Goal: Task Accomplishment & Management: Use online tool/utility

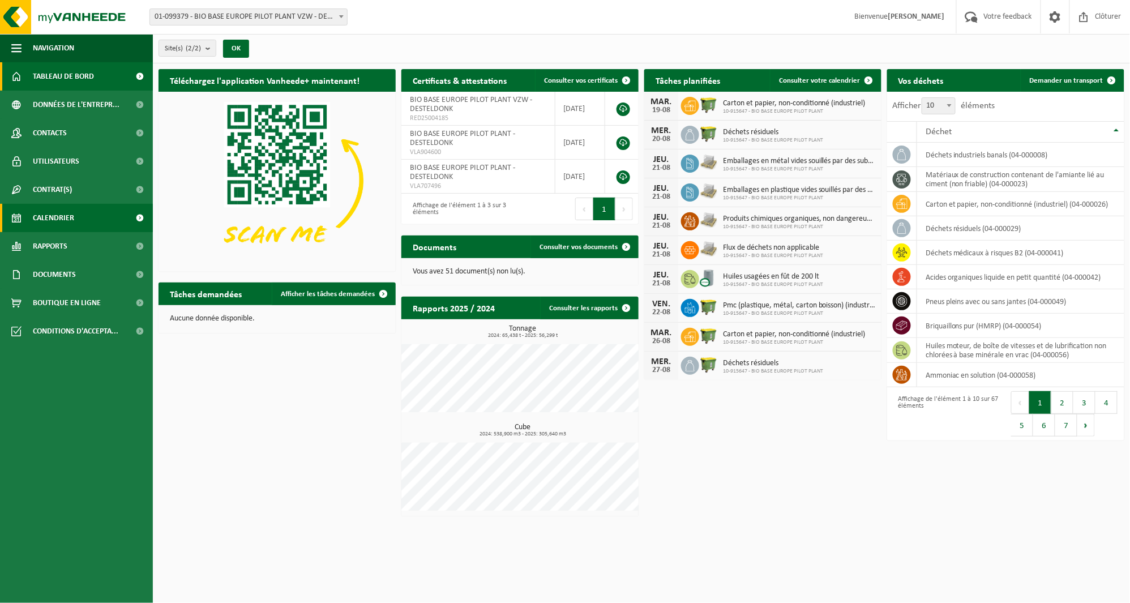
click at [53, 217] on span "Calendrier" at bounding box center [53, 218] width 41 height 28
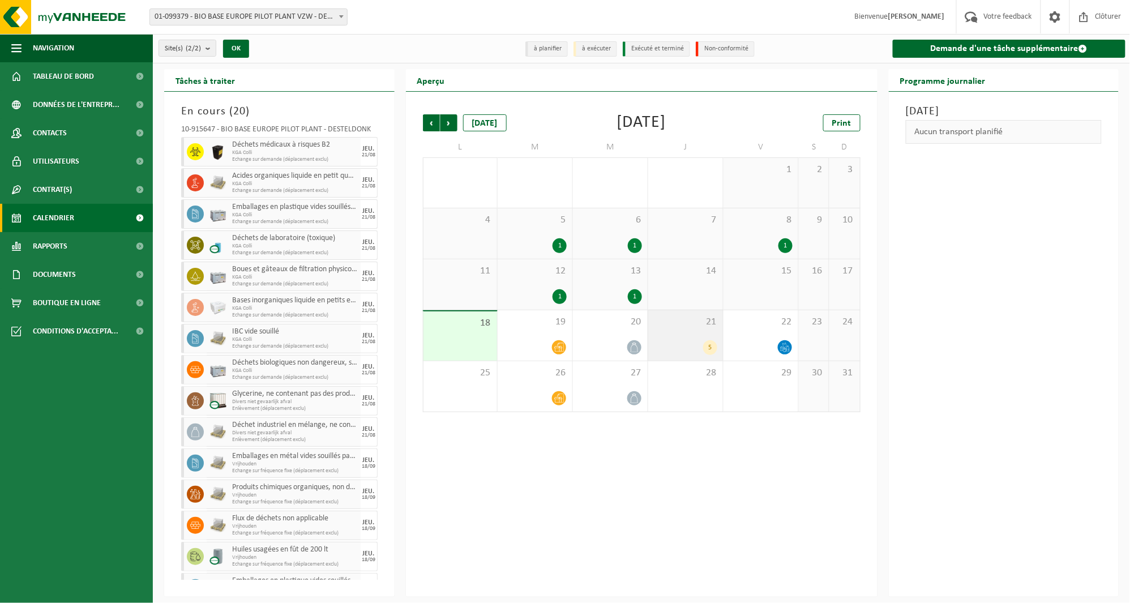
click at [695, 335] on div "21 5" at bounding box center [685, 335] width 75 height 50
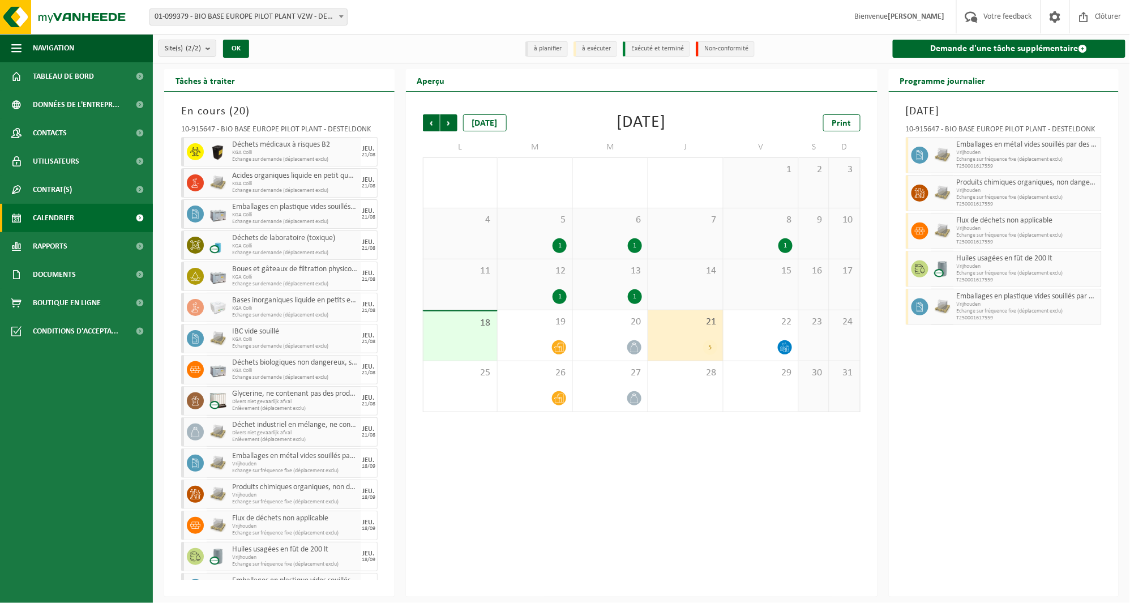
click at [476, 324] on span "18" at bounding box center [460, 323] width 63 height 12
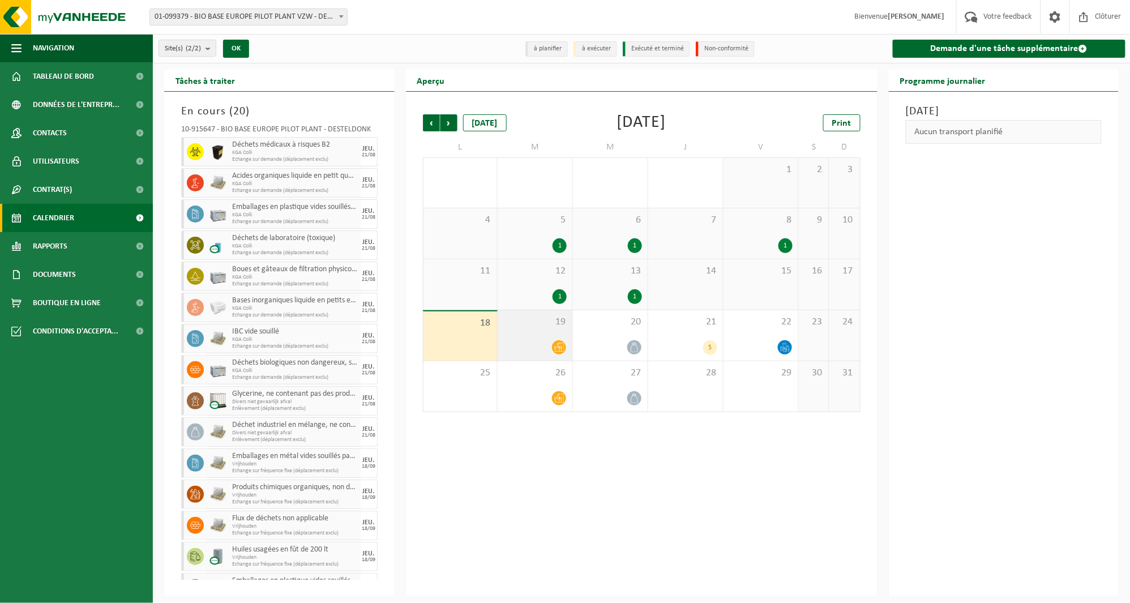
click at [558, 340] on div at bounding box center [558, 347] width 15 height 15
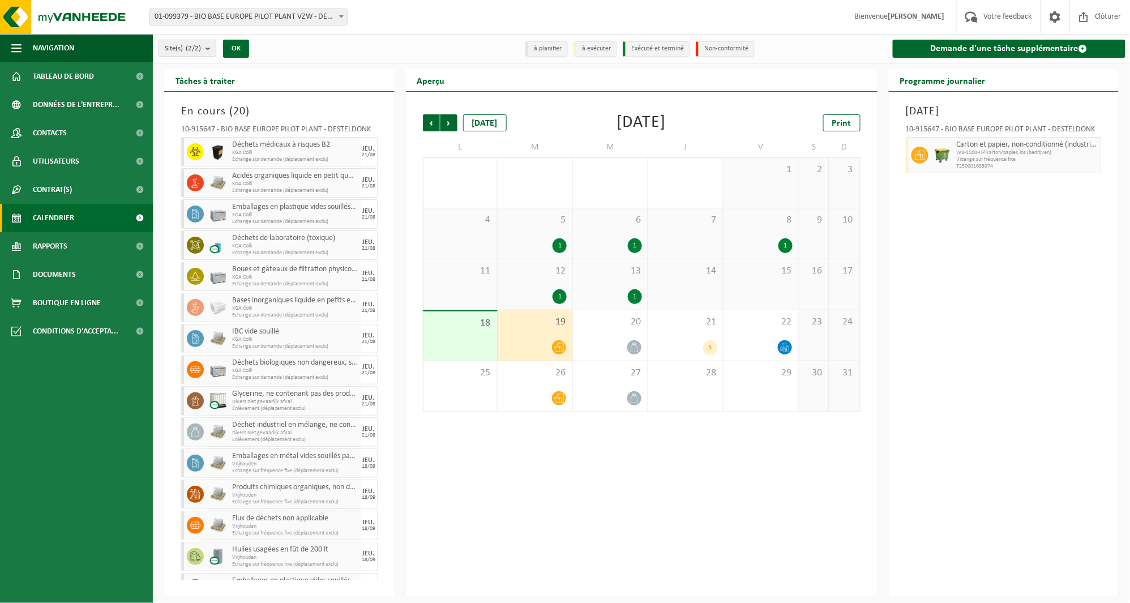
click at [514, 431] on div "Précédent Suivant [DATE] [DATE] Print L M M J V S D 28 29 2 30 31 1 2 3 4 5 1 6…" at bounding box center [642, 344] width 472 height 505
click at [78, 242] on link "Rapports" at bounding box center [76, 246] width 153 height 28
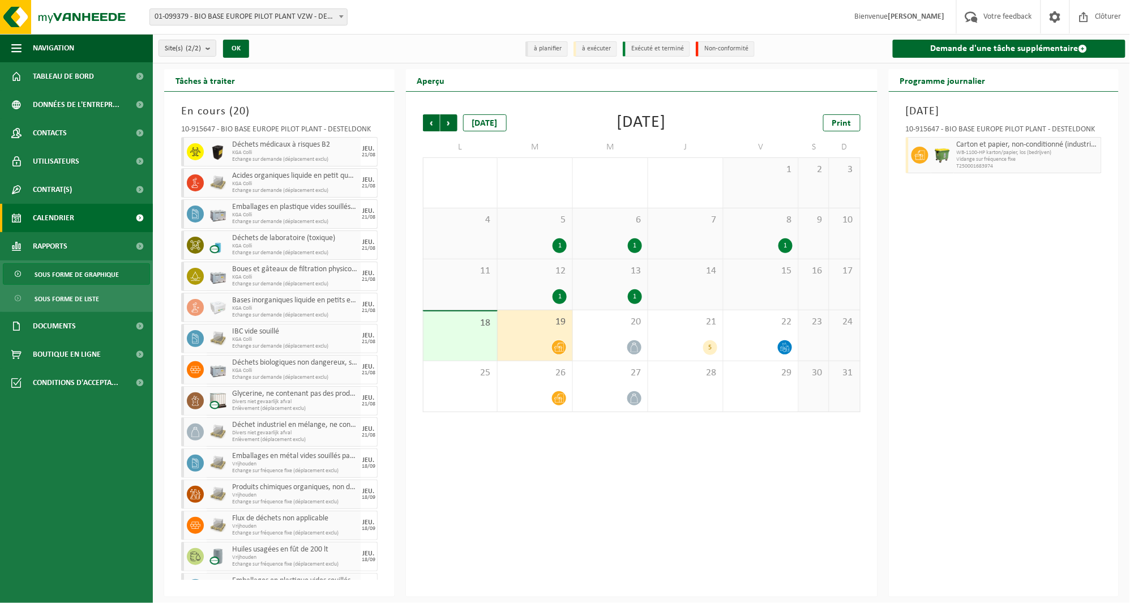
click at [86, 275] on span "Sous forme de graphique" at bounding box center [77, 275] width 84 height 22
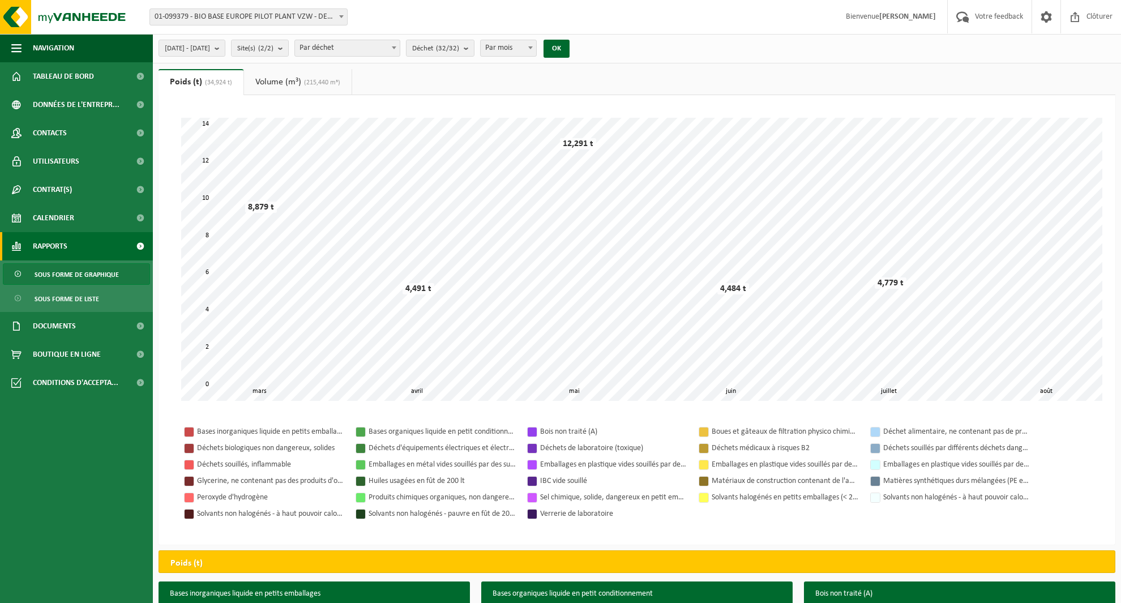
click at [536, 49] on span at bounding box center [530, 47] width 11 height 15
select select "3"
click at [569, 43] on button "OK" at bounding box center [556, 49] width 26 height 18
click at [210, 44] on span "2025-03-01 - 2025-08-18" at bounding box center [187, 48] width 45 height 17
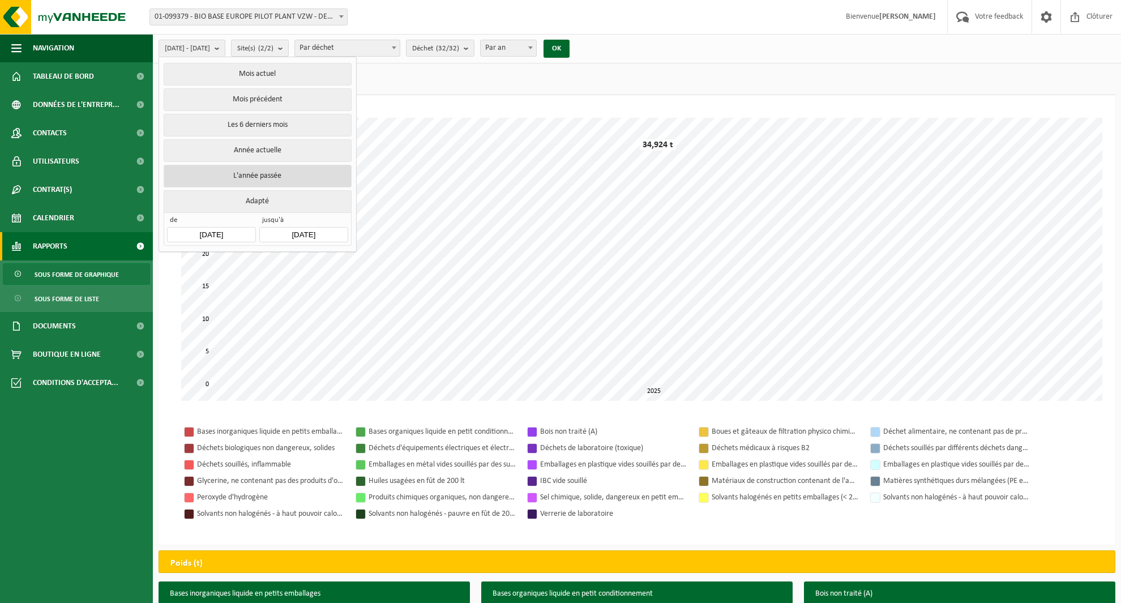
click at [289, 178] on button "L'année passée" at bounding box center [257, 176] width 187 height 23
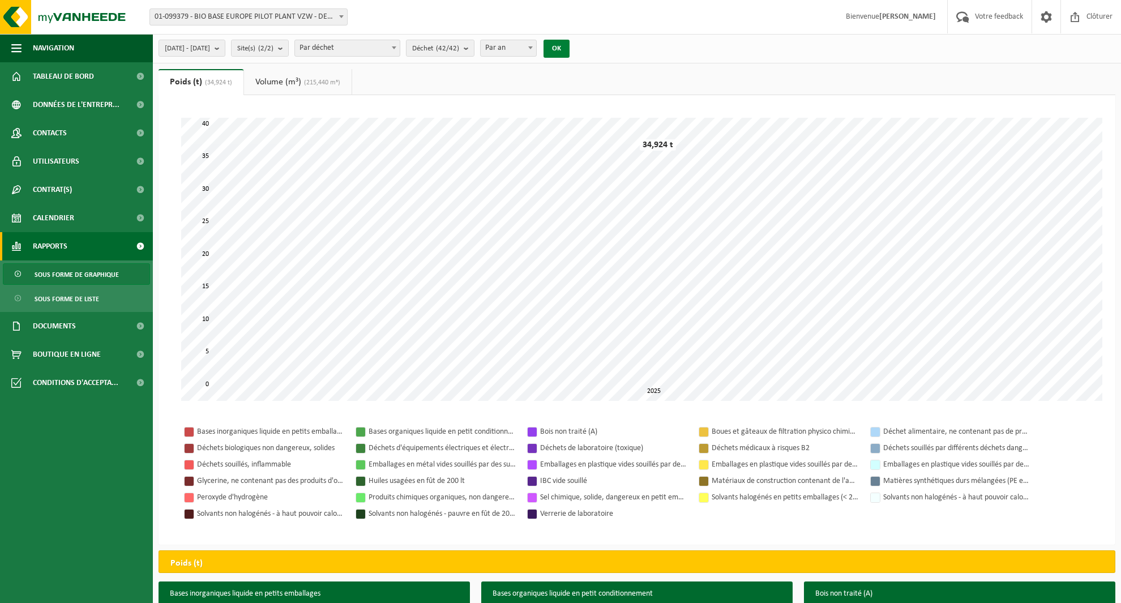
click at [569, 44] on button "OK" at bounding box center [556, 49] width 26 height 18
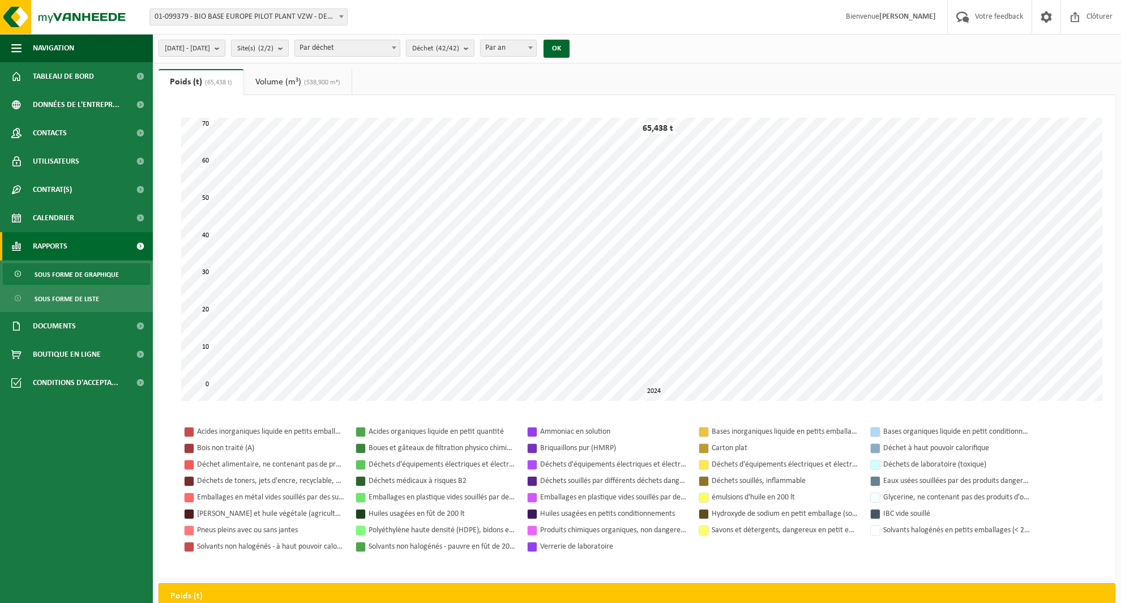
click at [225, 49] on b "submit" at bounding box center [220, 48] width 10 height 16
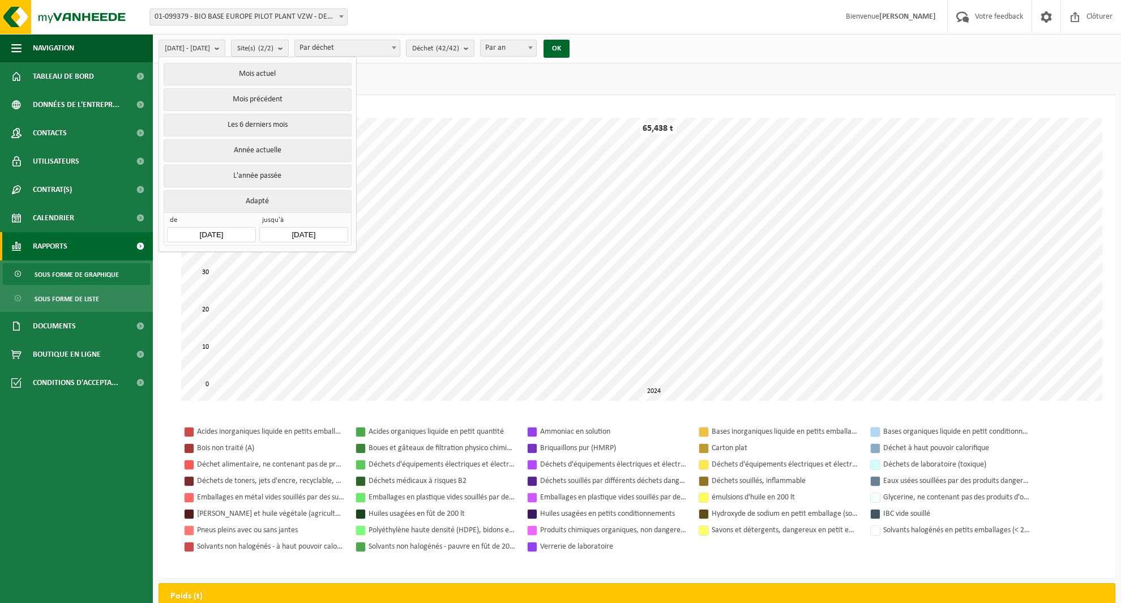
click at [301, 231] on input "2024-12-31" at bounding box center [303, 234] width 88 height 15
click at [267, 347] on div "18" at bounding box center [270, 350] width 20 height 18
type input "2025-03-01"
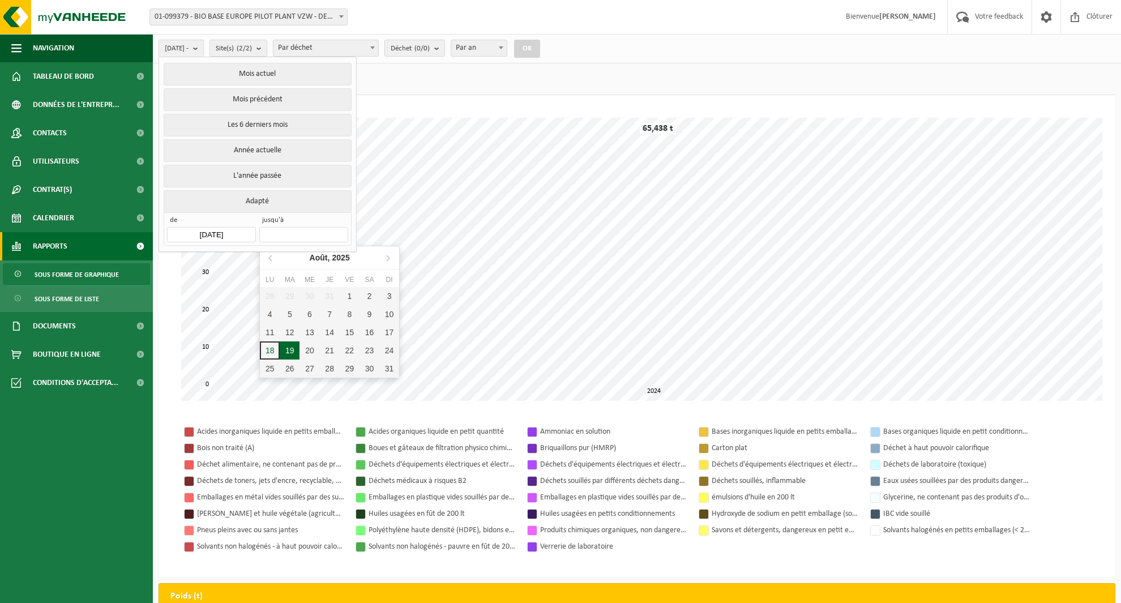
click at [281, 348] on div "19" at bounding box center [290, 350] width 20 height 18
type input "2025-08-19"
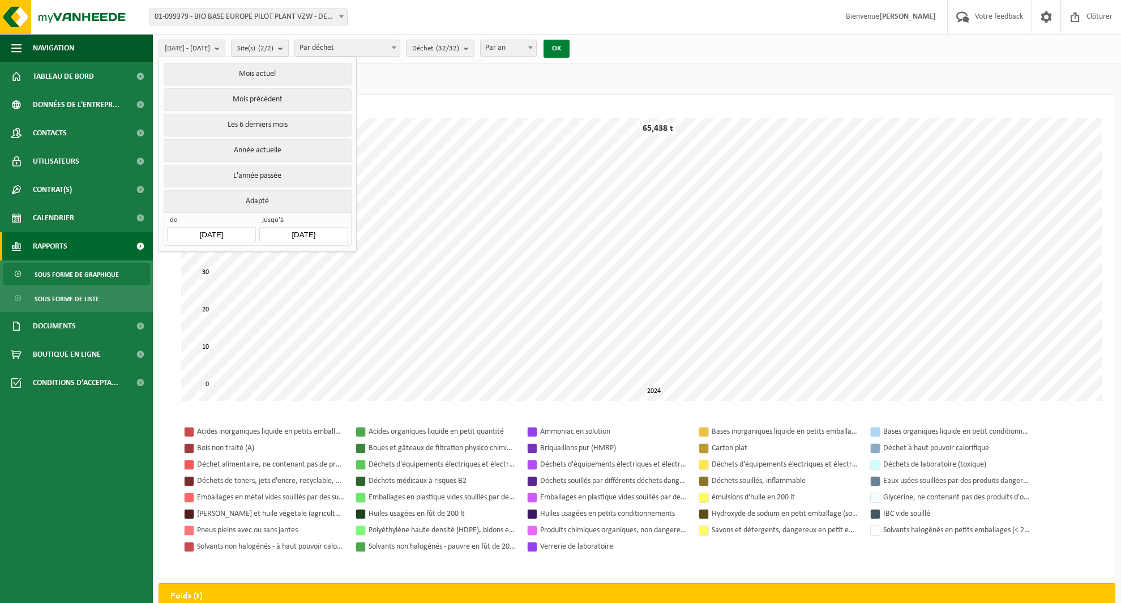
click at [569, 44] on button "OK" at bounding box center [556, 49] width 26 height 18
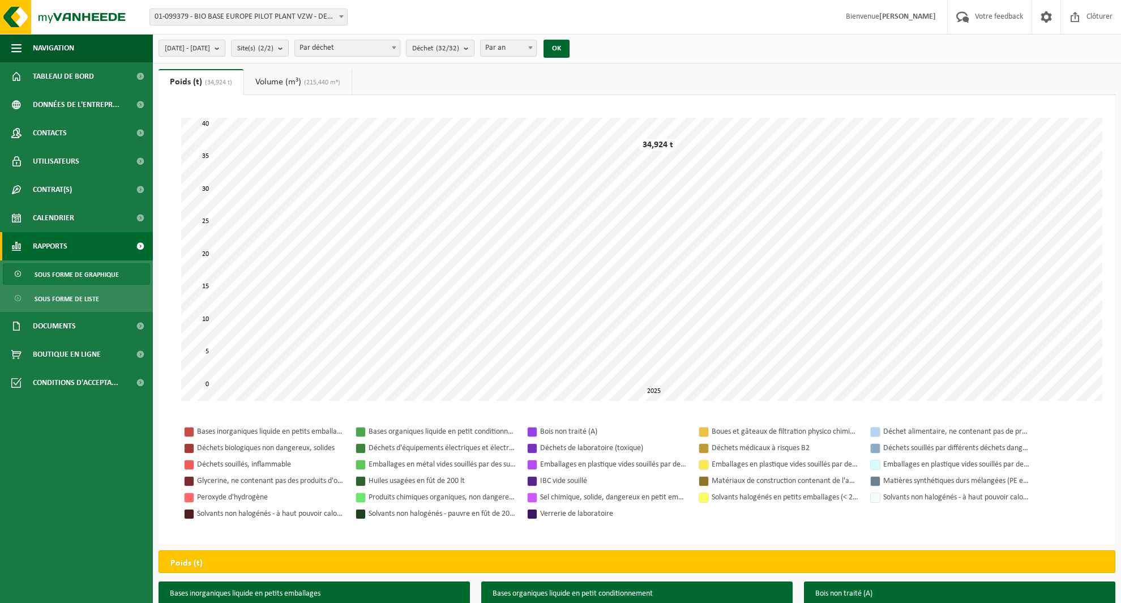
click at [210, 54] on span "2025-03-01 - 2025-08-19" at bounding box center [187, 48] width 45 height 17
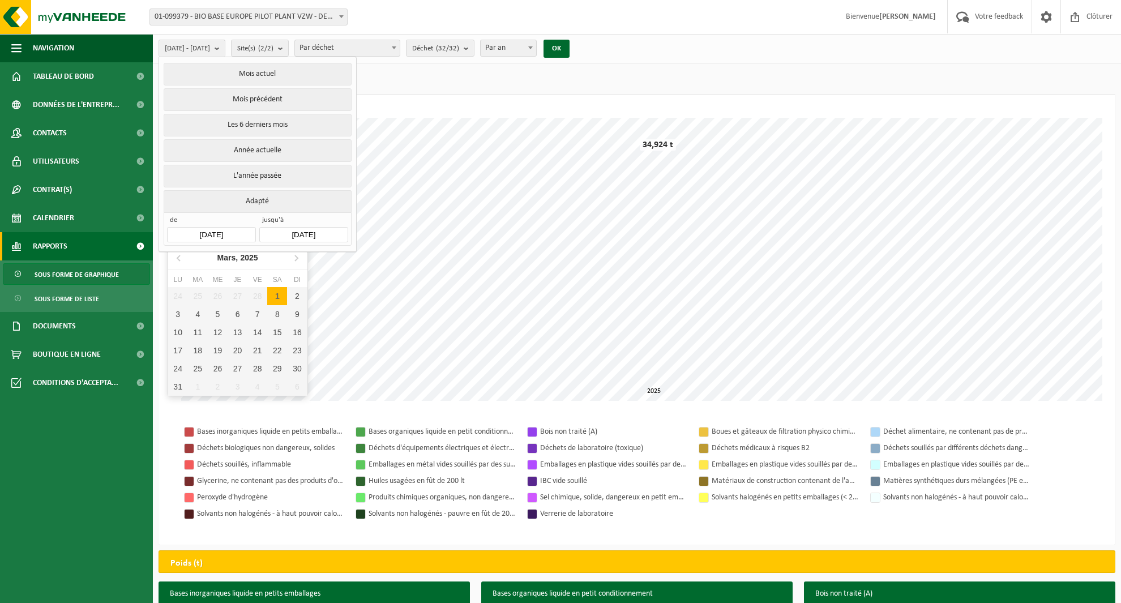
click at [208, 238] on input "2025-03-01" at bounding box center [211, 234] width 88 height 15
click at [177, 260] on icon at bounding box center [179, 257] width 18 height 18
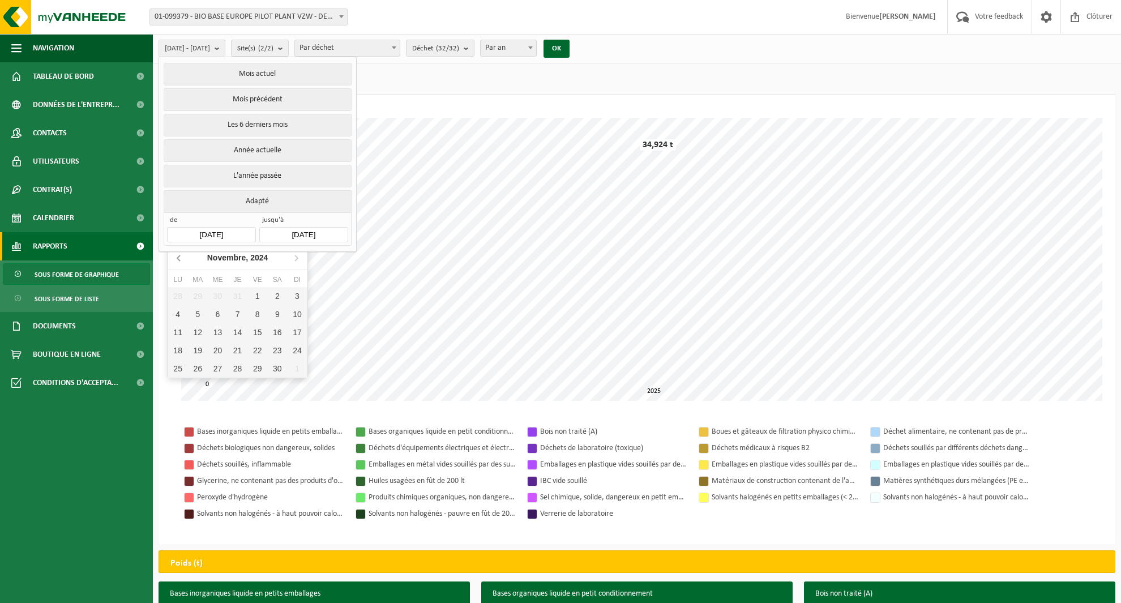
click at [177, 260] on icon at bounding box center [179, 257] width 18 height 18
click at [185, 260] on icon at bounding box center [179, 257] width 18 height 18
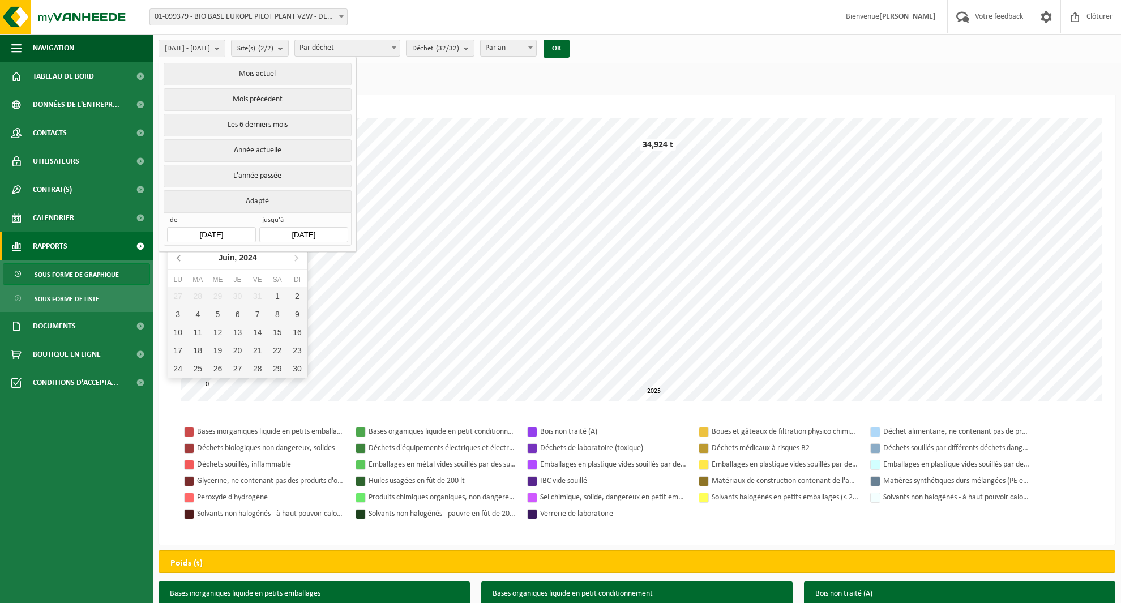
click at [185, 260] on icon at bounding box center [179, 257] width 18 height 18
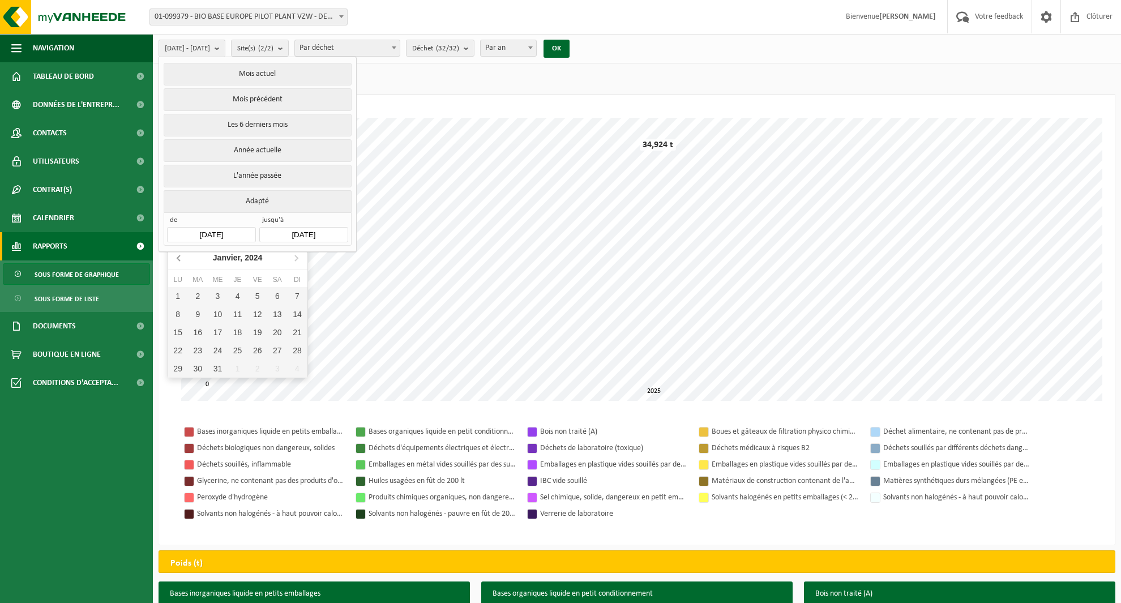
click at [185, 260] on icon at bounding box center [179, 257] width 18 height 18
click at [292, 258] on icon at bounding box center [296, 257] width 18 height 18
click at [173, 292] on div "1" at bounding box center [178, 296] width 20 height 18
type input "2024-01-01"
type input "2025-08-19"
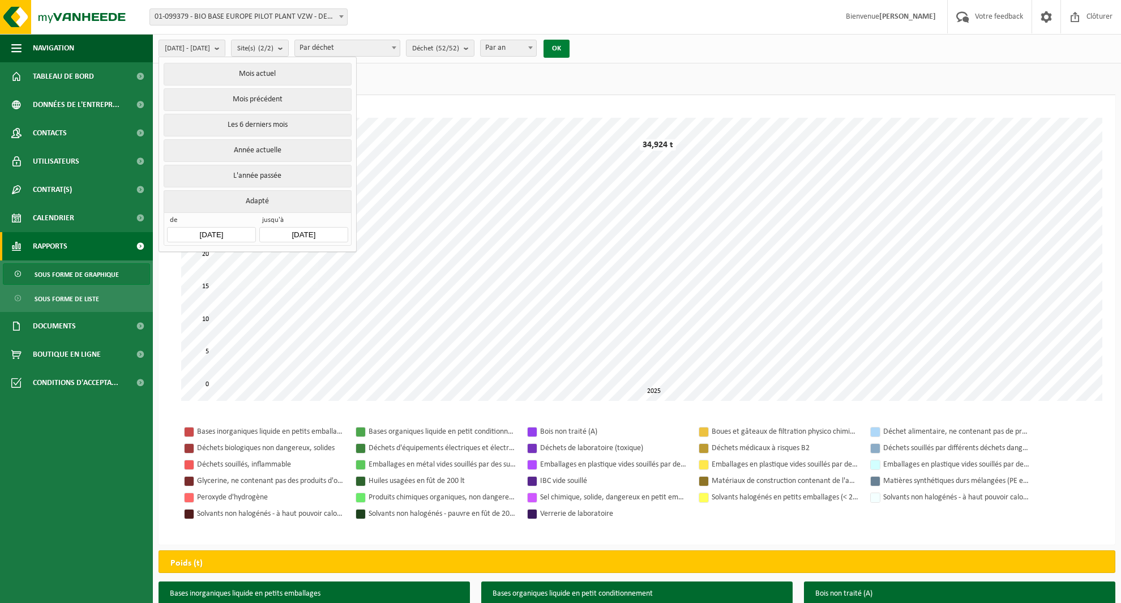
click at [569, 51] on button "OK" at bounding box center [556, 49] width 26 height 18
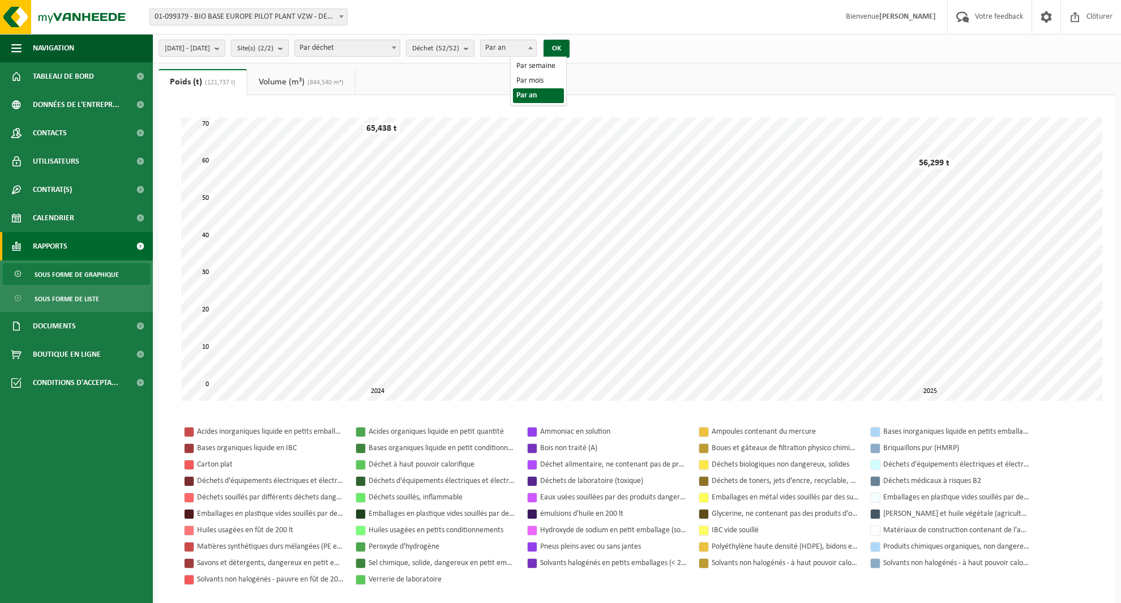
click at [529, 47] on span "Par an" at bounding box center [508, 48] width 55 height 16
click at [569, 48] on button "OK" at bounding box center [556, 49] width 26 height 18
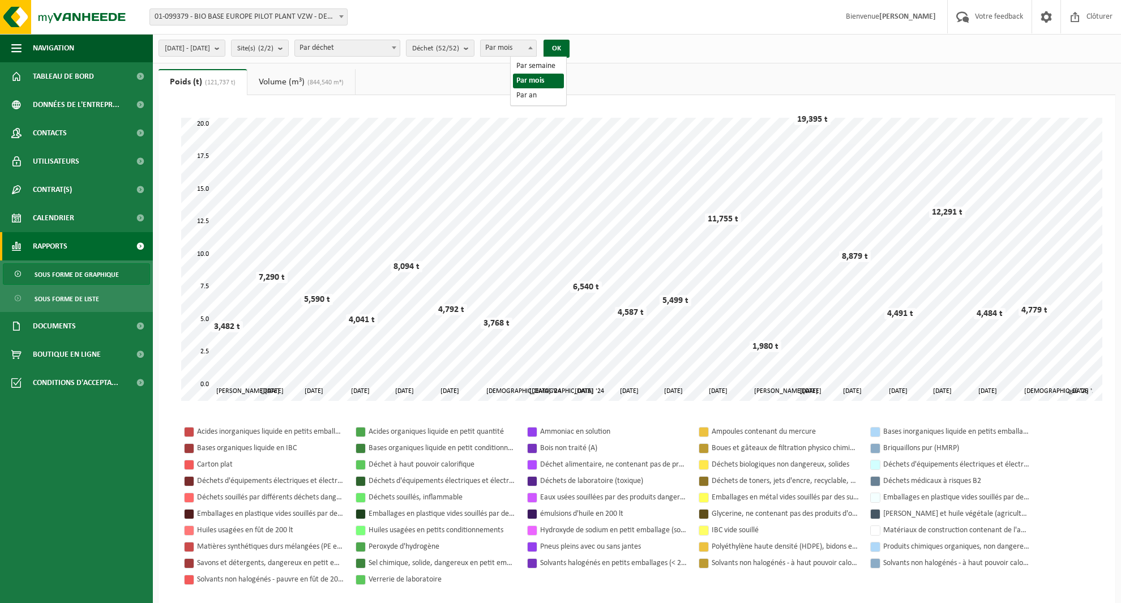
click at [516, 49] on span "Par mois" at bounding box center [508, 48] width 55 height 16
click at [582, 40] on div "2024-01-01 - 2025-08-19 Mois actuel Mois précédent Les 6 derniers mois Année ac…" at bounding box center [367, 48] width 429 height 24
click at [569, 50] on button "OK" at bounding box center [556, 49] width 26 height 18
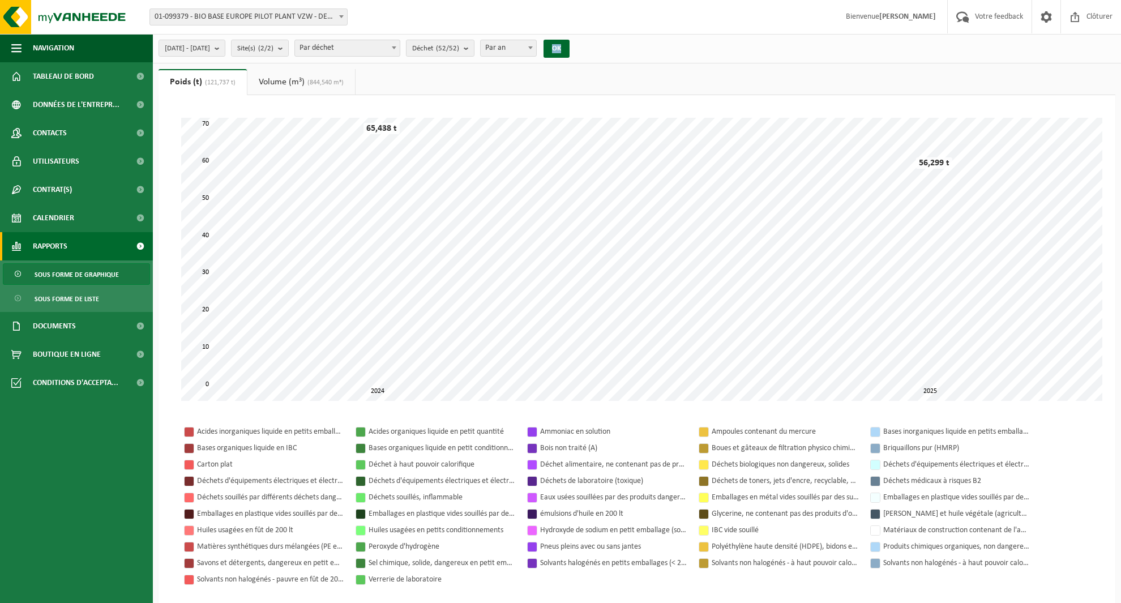
click at [530, 40] on span "Par an" at bounding box center [508, 48] width 55 height 16
select select "2"
click at [597, 32] on div "Site: 01-099379 - BIO BASE EUROPE PILOT PLANT VZW - DESTELDONK 10-915647 - BIO …" at bounding box center [560, 17] width 1121 height 35
click at [569, 47] on button "OK" at bounding box center [556, 49] width 26 height 18
